Goal: Task Accomplishment & Management: Use online tool/utility

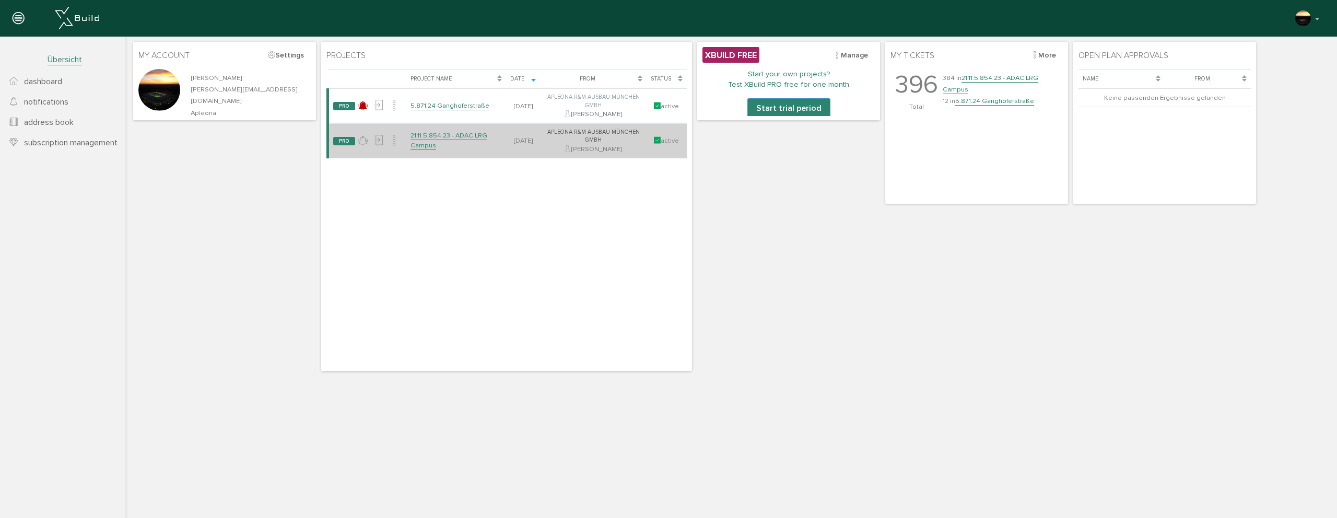
click at [448, 137] on link "21.11.5.854.23 - ADAC LRG Campus" at bounding box center [449, 140] width 77 height 18
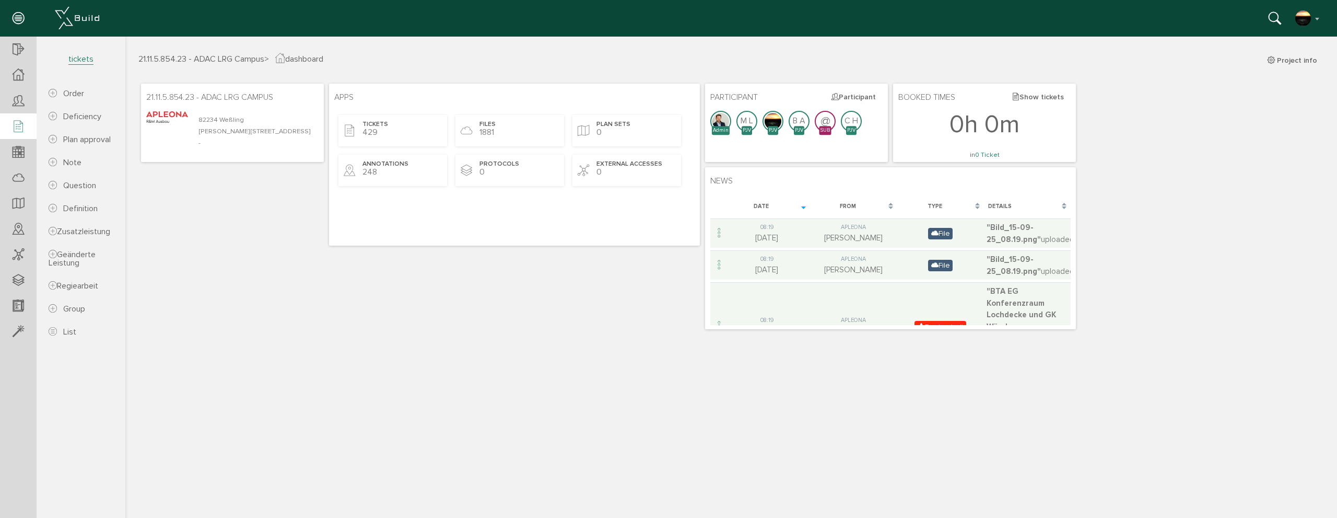
click at [25, 130] on div at bounding box center [18, 126] width 37 height 27
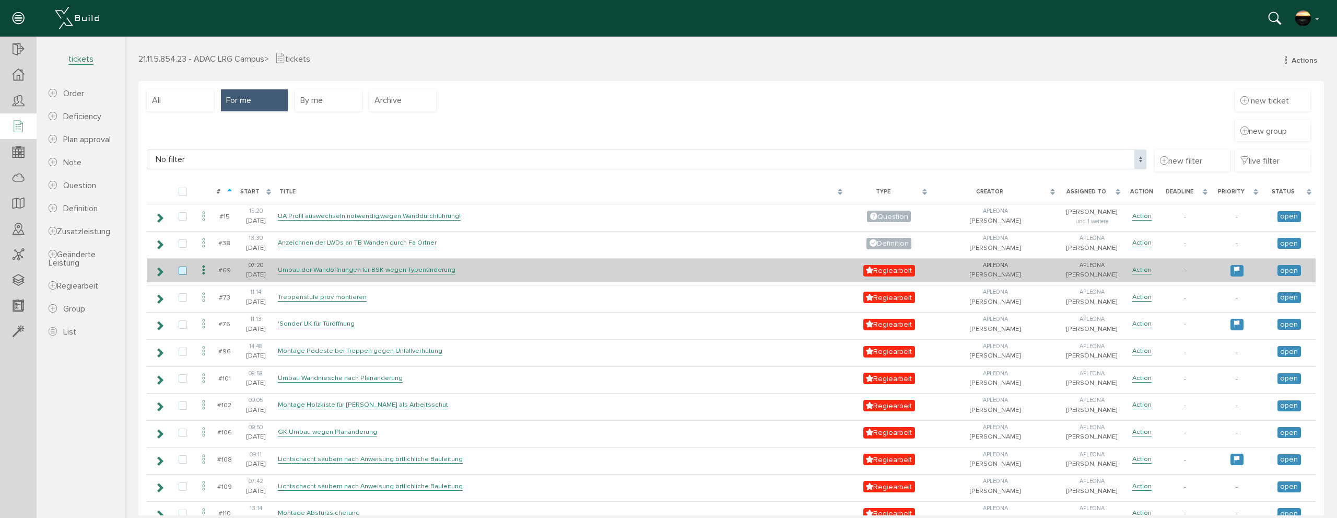
click at [185, 273] on label at bounding box center [185, 270] width 13 height 9
click at [185, 273] on input "checkbox" at bounding box center [182, 269] width 7 height 7
checkbox input "true"
click at [202, 270] on icon at bounding box center [203, 270] width 13 height 14
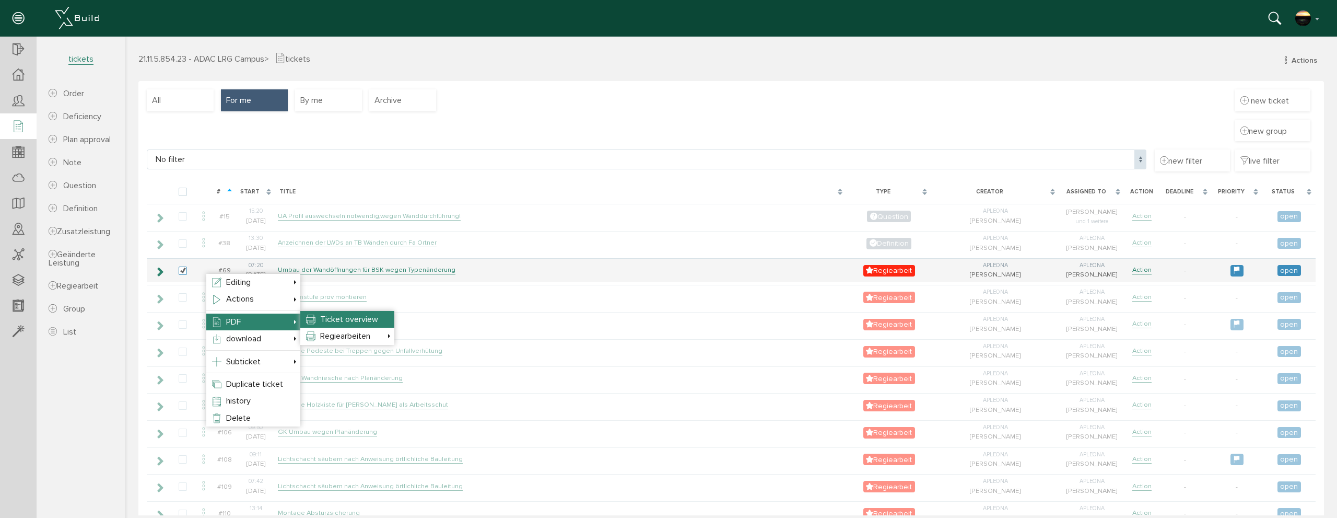
click at [365, 320] on span "Ticket overview" at bounding box center [349, 319] width 58 height 10
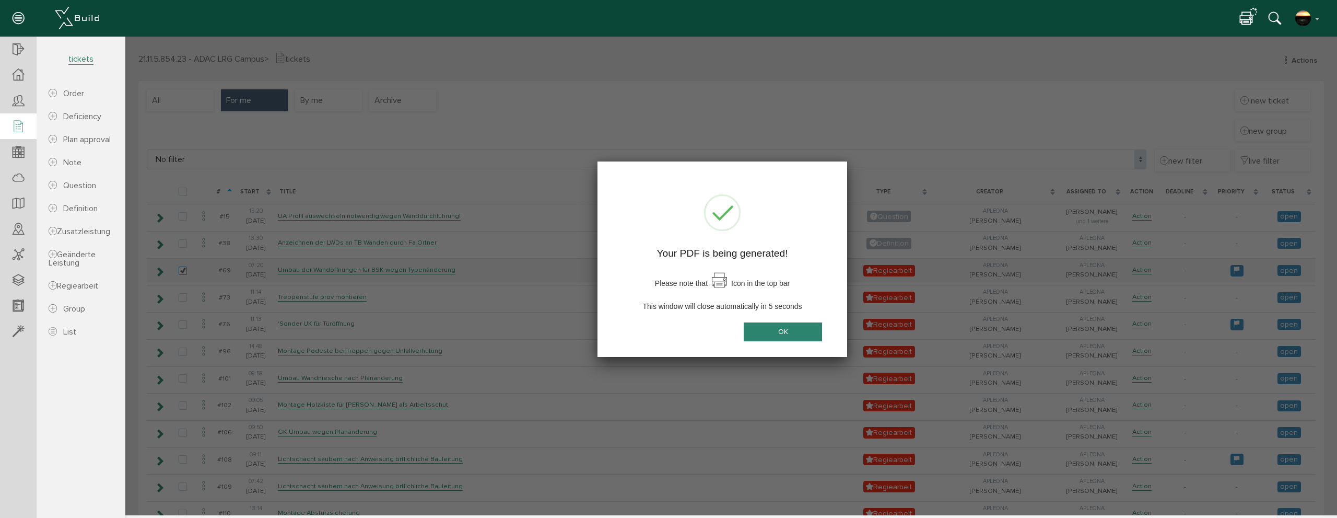
drag, startPoint x: 821, startPoint y: 337, endPoint x: 807, endPoint y: 334, distance: 14.3
click at [809, 335] on button "OK" at bounding box center [783, 331] width 78 height 19
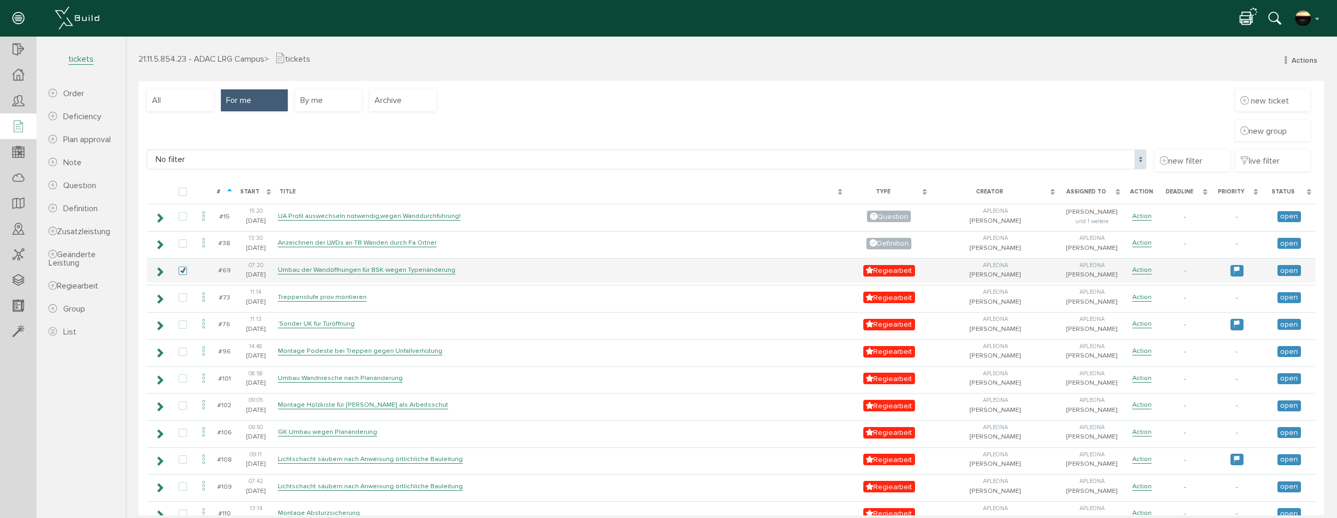
click at [1253, 13] on div at bounding box center [1249, 18] width 18 height 16
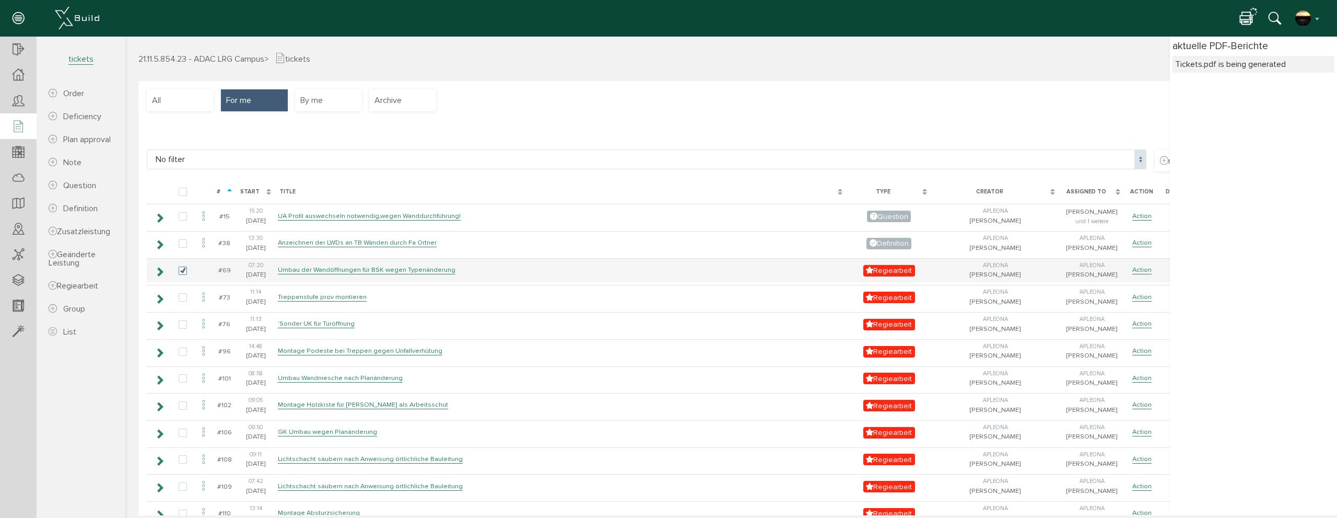
click at [1253, 13] on div at bounding box center [1249, 18] width 18 height 16
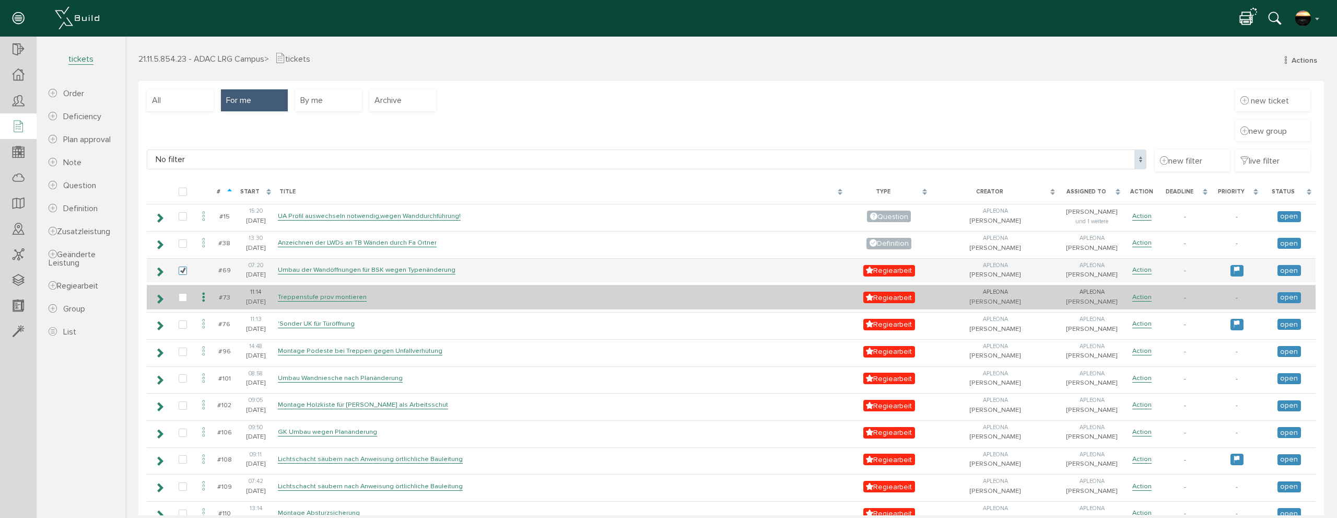
click at [205, 298] on icon at bounding box center [203, 297] width 13 height 14
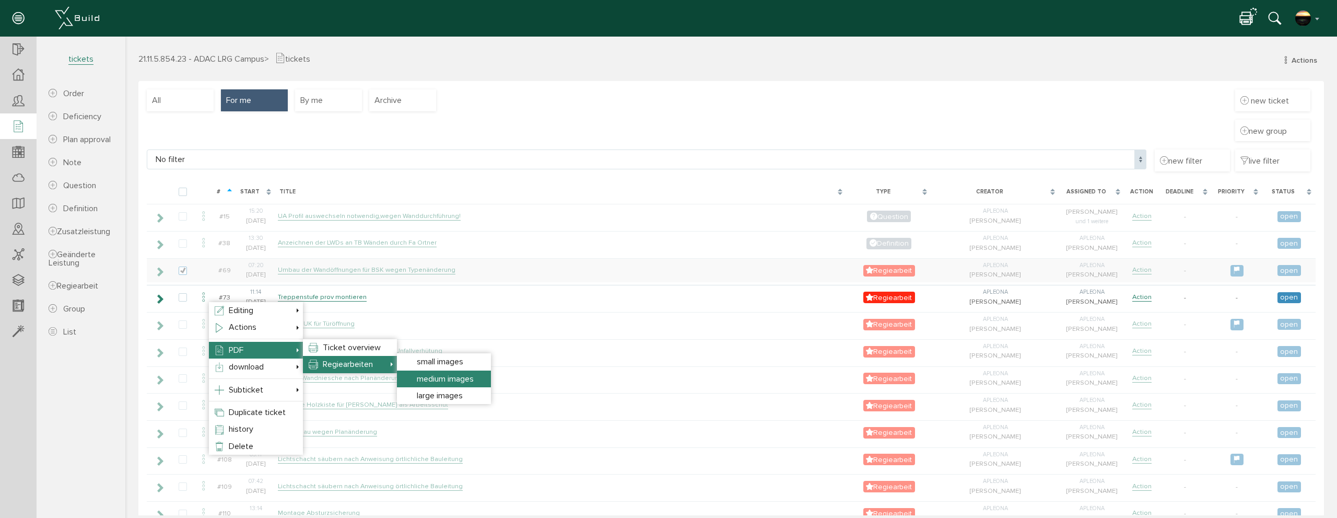
click at [474, 382] on span "medium images" at bounding box center [445, 379] width 57 height 10
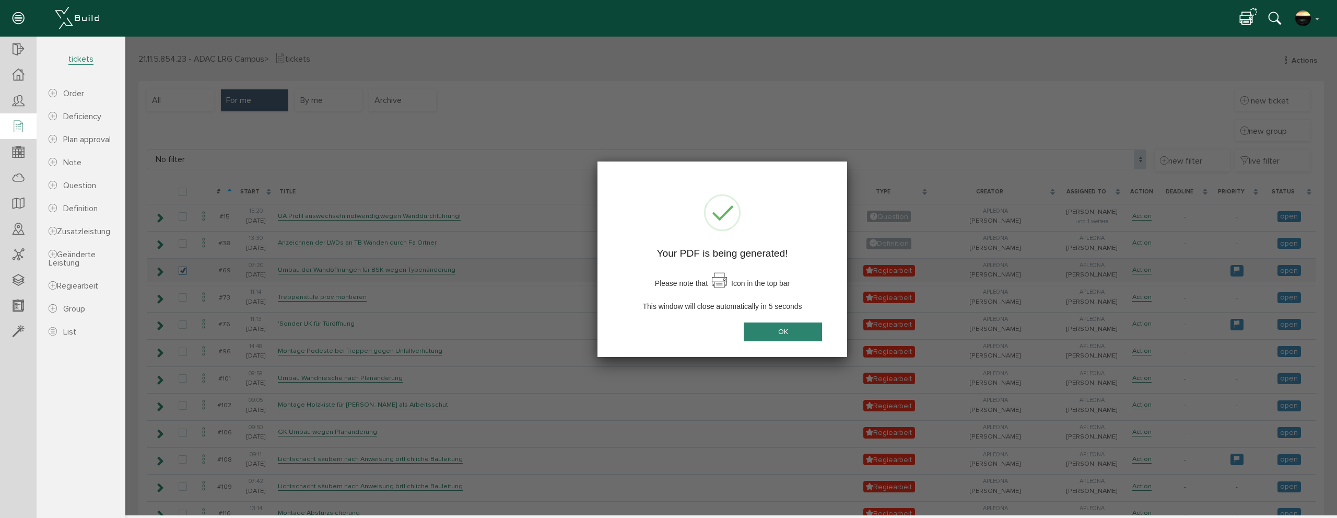
click at [776, 325] on button "OK" at bounding box center [783, 331] width 78 height 19
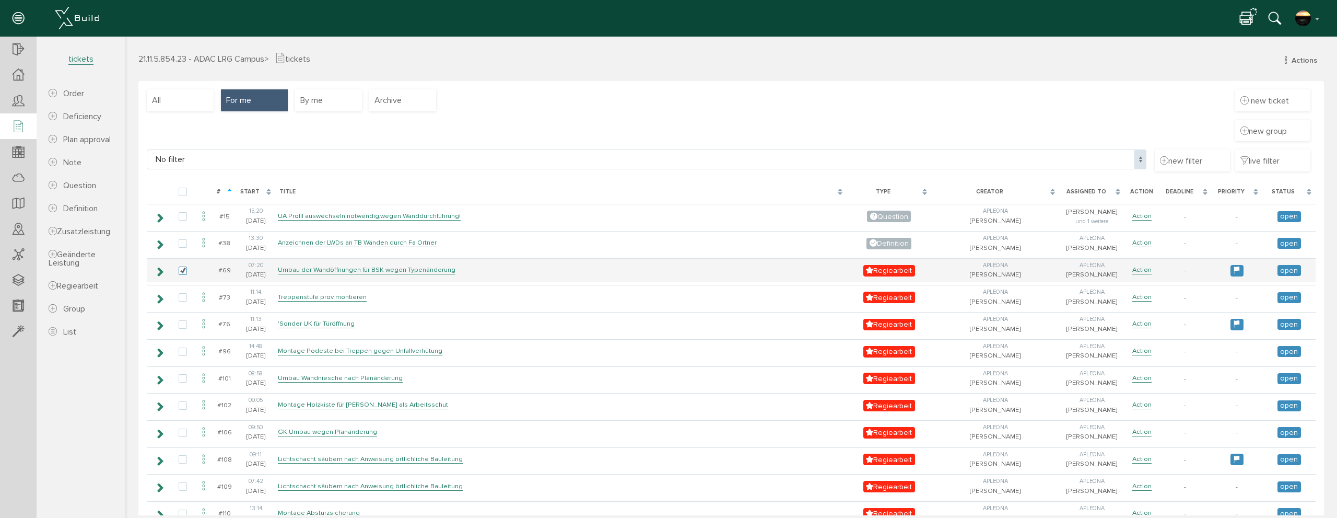
click at [1255, 24] on div at bounding box center [1249, 18] width 18 height 16
